Goal: Communication & Community: Answer question/provide support

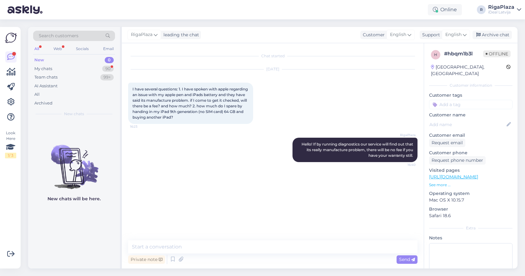
click at [96, 64] on div "New 0" at bounding box center [74, 60] width 82 height 9
click at [96, 67] on div "My chats 90" at bounding box center [74, 68] width 82 height 9
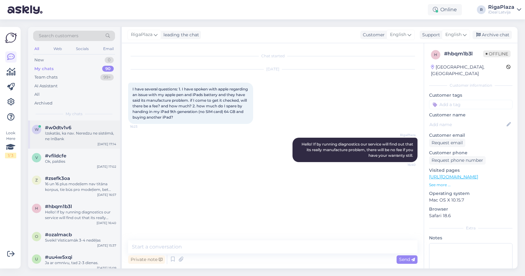
click at [102, 127] on div "#w0dtv1v6" at bounding box center [80, 128] width 71 height 6
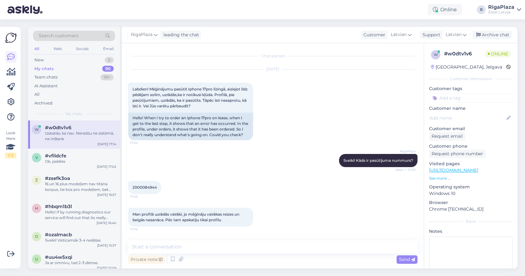
scroll to position [112, 0]
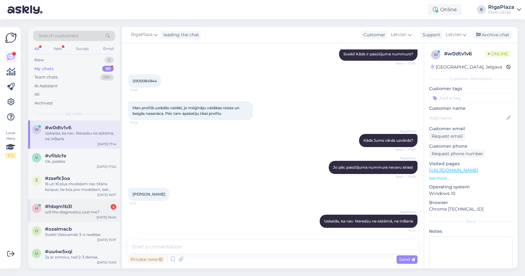
click at [96, 202] on div "h #hbqm1b3l 2 will the diagnostics cost me? Oct 2 16:40" at bounding box center [74, 210] width 92 height 22
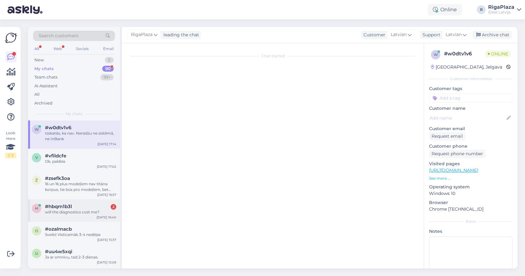
scroll to position [0, 0]
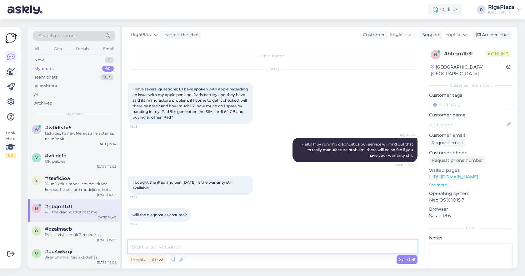
click at [217, 248] on textarea at bounding box center [272, 246] width 289 height 13
type textarea "n"
type textarea "Yes it will"
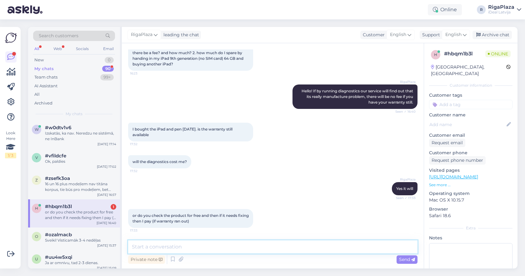
scroll to position [80, 0]
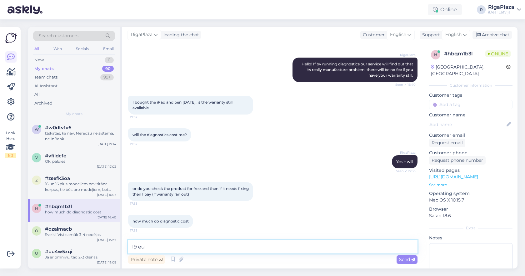
type textarea "19 eur"
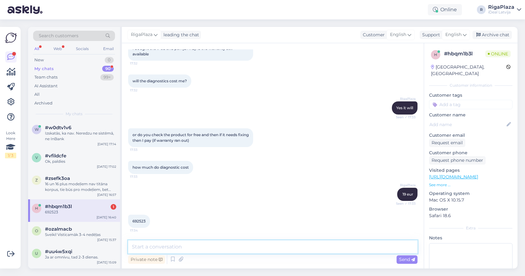
scroll to position [134, 0]
click at [91, 201] on div "h #hbqm1b3l 1 692523 Oct 2 16:40" at bounding box center [74, 210] width 92 height 22
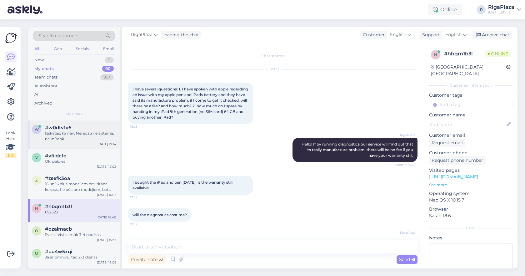
click at [84, 141] on div "w #w0dtv1v6 Izskatās, ka nav. Neredzu ne sistēmā, ne InBank Oct 2 17:14" at bounding box center [74, 134] width 92 height 28
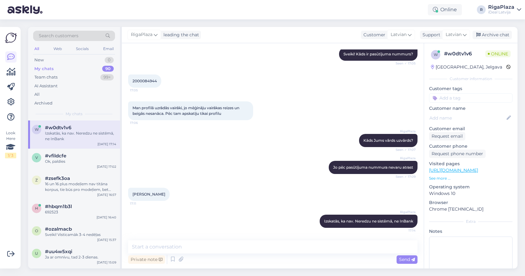
scroll to position [112, 0]
drag, startPoint x: 153, startPoint y: 193, endPoint x: 133, endPoint y: 192, distance: 19.4
click at [133, 192] on span "Laura Vilka" at bounding box center [148, 193] width 33 height 5
copy span "Laura Vilka"
click at [37, 0] on html "Online R RigaPlaza iDeal Latvija Look Here 1 / 3 Get more Your checklist to get…" at bounding box center [262, 138] width 525 height 276
